Goal: Transaction & Acquisition: Book appointment/travel/reservation

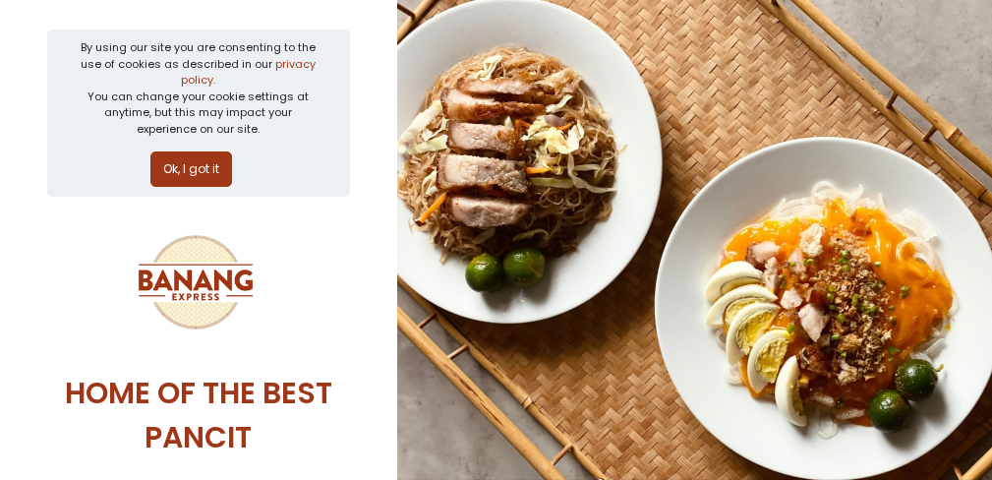
click at [203, 171] on button "Ok, I got it" at bounding box center [191, 168] width 82 height 35
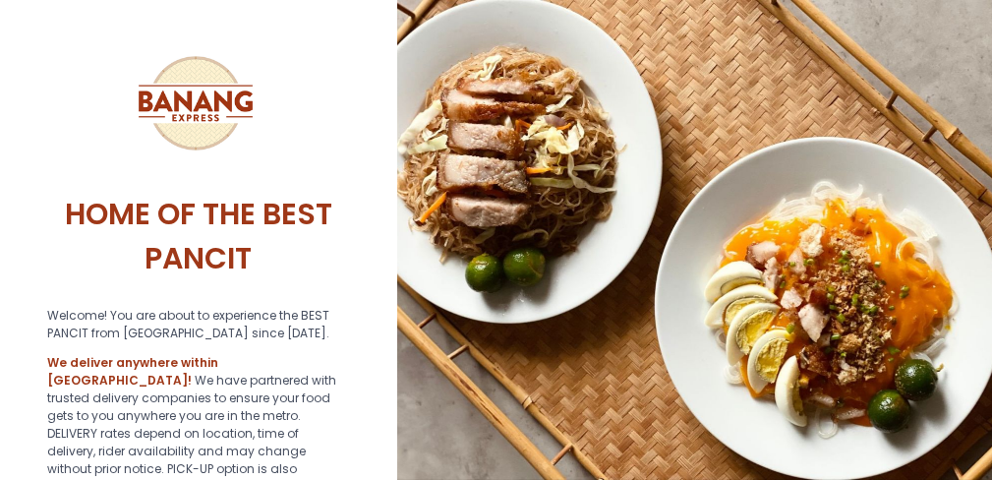
scroll to position [530, 0]
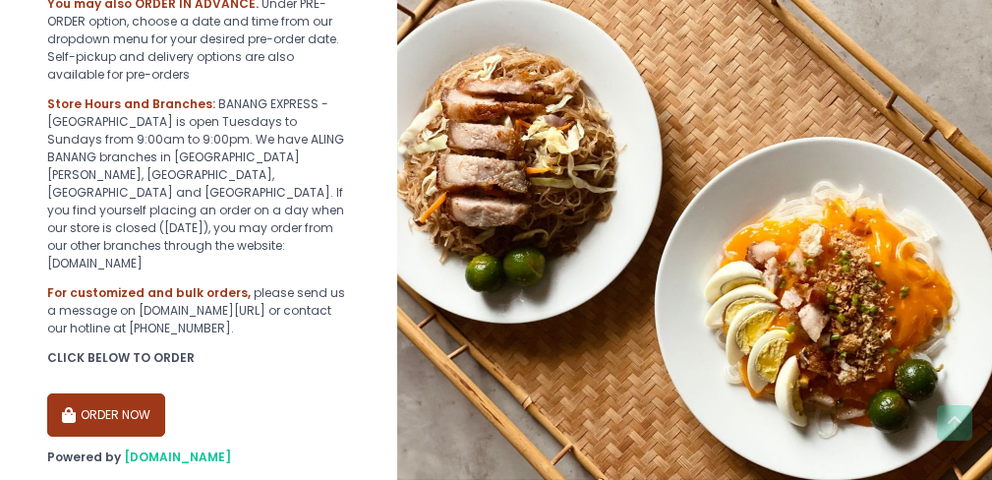
click at [149, 393] on button "ORDER NOW" at bounding box center [106, 414] width 118 height 43
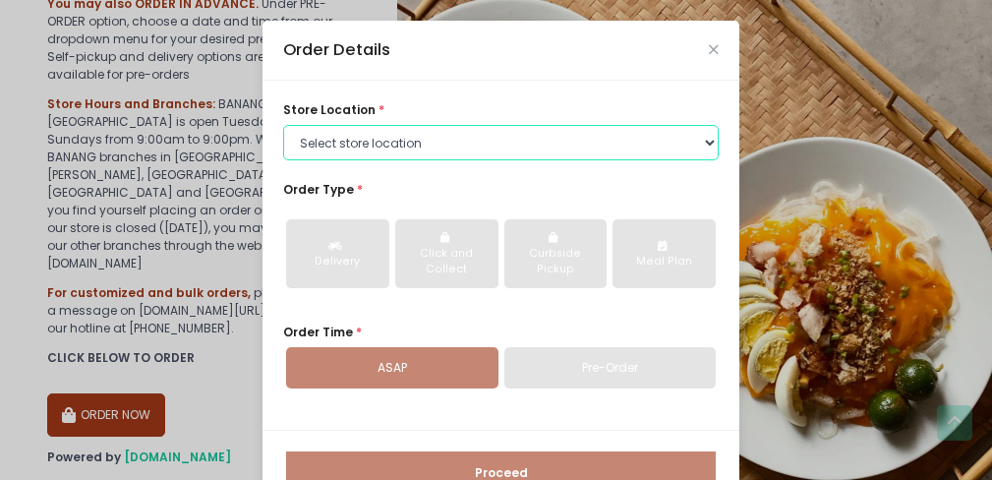
click at [555, 145] on select "Select store location BANANG EXPRESS - [GEOGRAPHIC_DATA], [GEOGRAPHIC_DATA] BAN…" at bounding box center [500, 142] width 435 height 35
select select "62ee0805b0024a001716a291"
click at [283, 125] on select "Select store location BANANG EXPRESS - [GEOGRAPHIC_DATA], [GEOGRAPHIC_DATA] BAN…" at bounding box center [500, 142] width 435 height 35
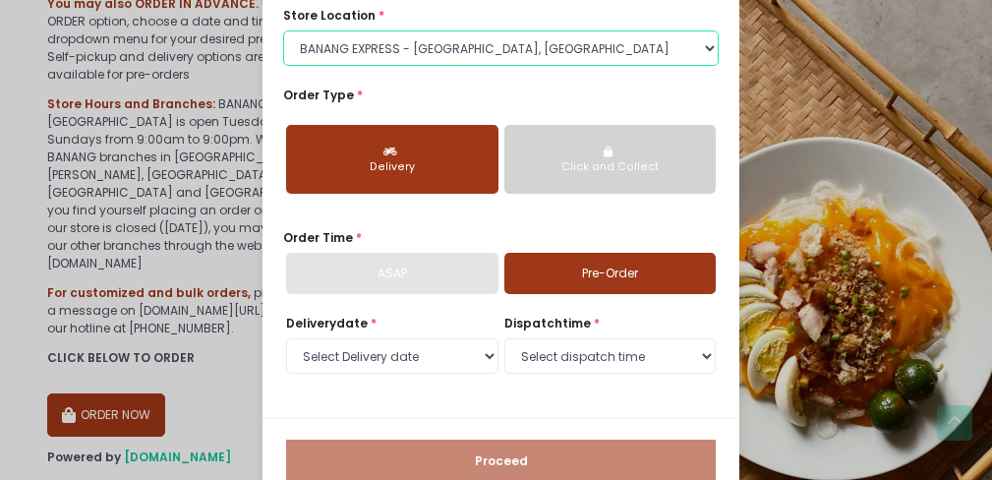
scroll to position [138, 0]
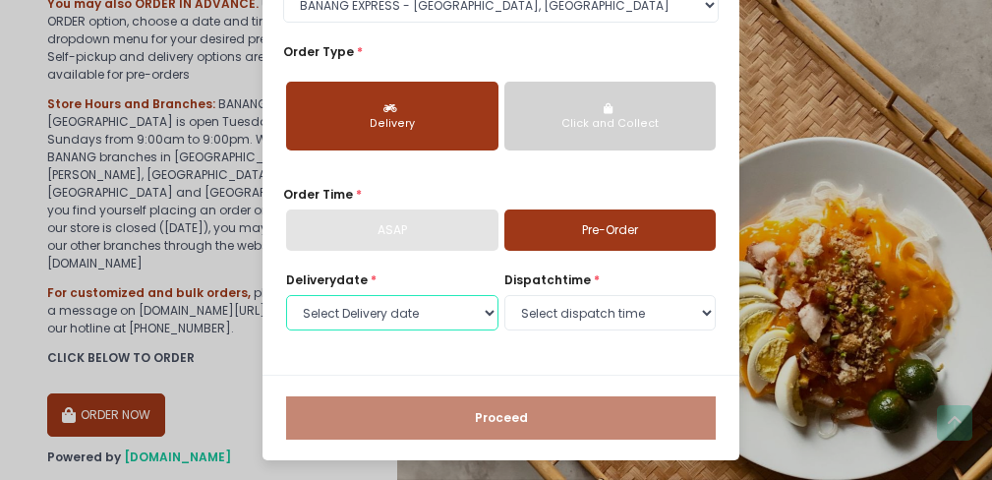
click at [433, 309] on select "Select Delivery date [DATE] [DATE] [DATE] [DATE] [DATE] [DATE]" at bounding box center [392, 312] width 212 height 35
select select "[DATE]"
click at [286, 295] on select "Select Delivery date [DATE] [DATE] [DATE] [DATE] [DATE] [DATE]" at bounding box center [392, 312] width 212 height 35
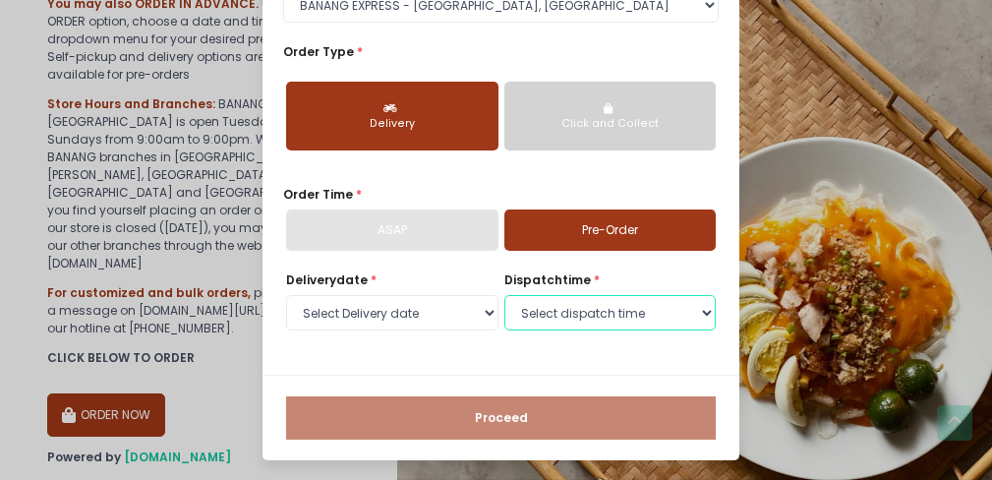
click at [607, 319] on select "Select dispatch time 07:00 AM - 07:30 AM 07:30 AM - 08:00 AM 08:00 AM - 08:30 A…" at bounding box center [610, 312] width 212 height 35
select select "18:00"
click at [504, 295] on select "Select dispatch time 07:00 AM - 07:30 AM 07:30 AM - 08:00 AM 08:00 AM - 08:30 A…" at bounding box center [610, 312] width 212 height 35
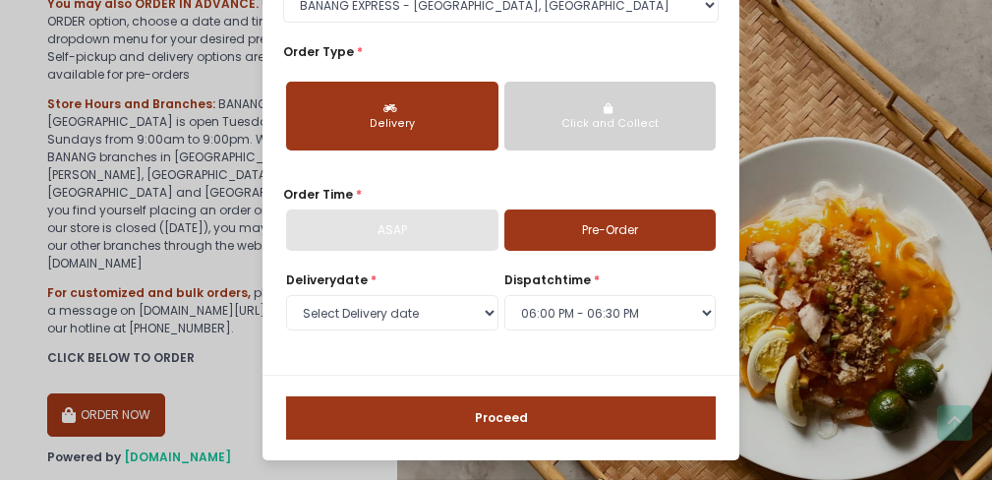
click at [488, 425] on button "Proceed" at bounding box center [501, 417] width 430 height 43
